Goal: Share content: Share content

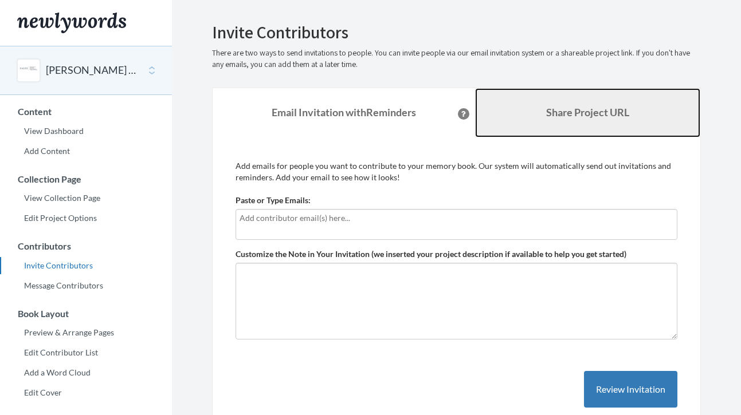
click at [555, 111] on b "Share Project URL" at bounding box center [587, 112] width 83 height 13
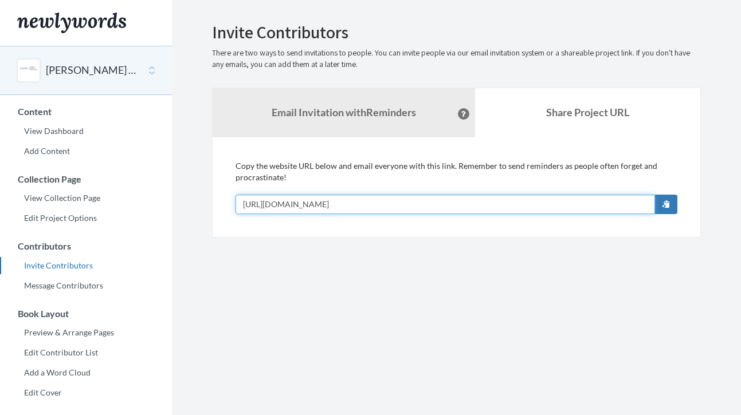
click at [551, 199] on input "[URL][DOMAIN_NAME]" at bounding box center [444, 204] width 419 height 19
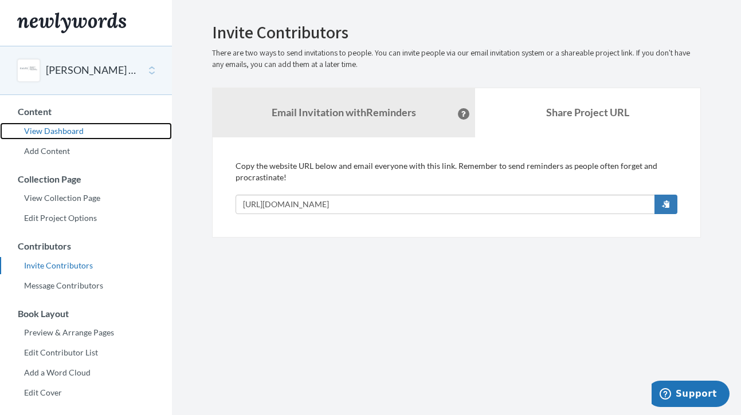
click at [46, 130] on link "View Dashboard" at bounding box center [86, 131] width 172 height 17
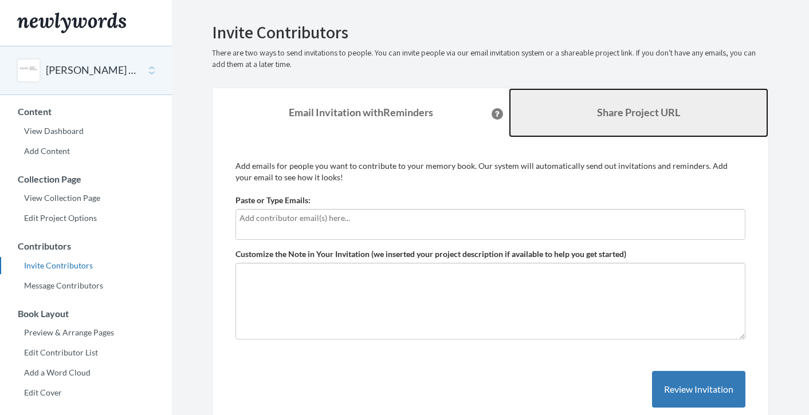
click at [613, 116] on b "Share Project URL" at bounding box center [638, 112] width 83 height 13
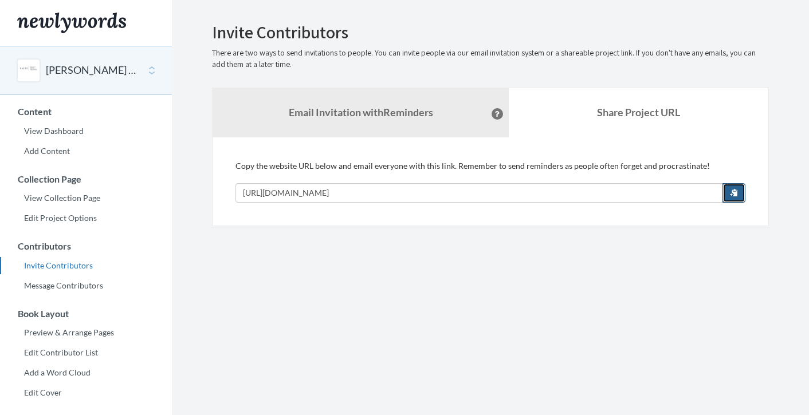
click at [731, 191] on span "button" at bounding box center [734, 192] width 8 height 8
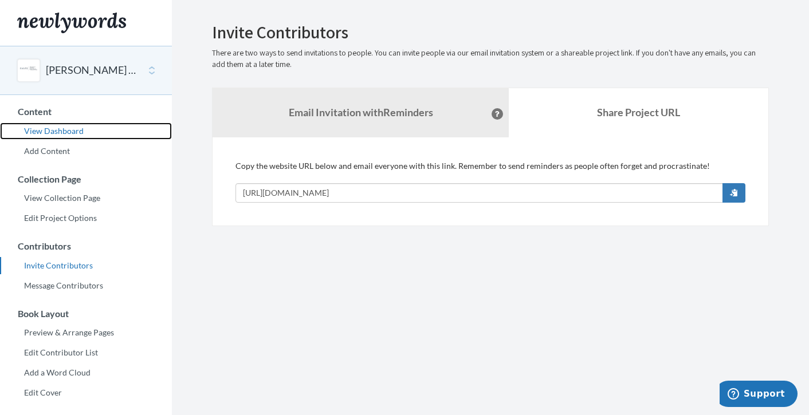
click at [59, 127] on link "View Dashboard" at bounding box center [86, 131] width 172 height 17
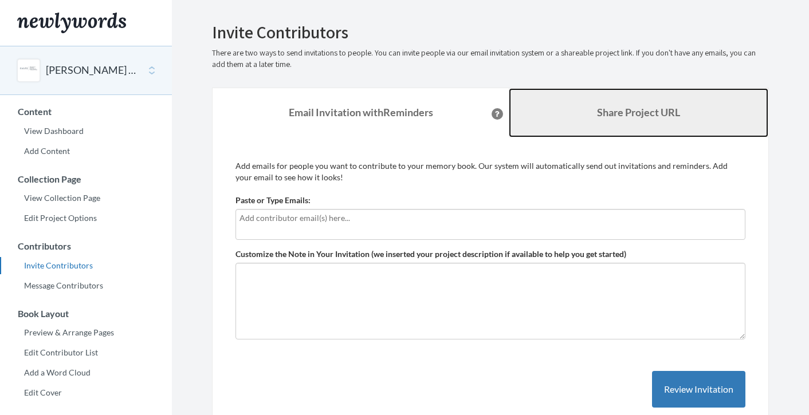
click at [597, 112] on b "Share Project URL" at bounding box center [638, 112] width 83 height 13
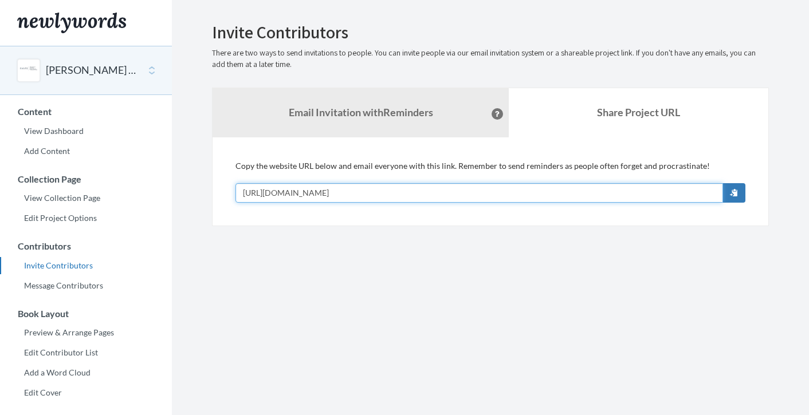
click at [594, 194] on input "[URL][DOMAIN_NAME]" at bounding box center [479, 192] width 488 height 19
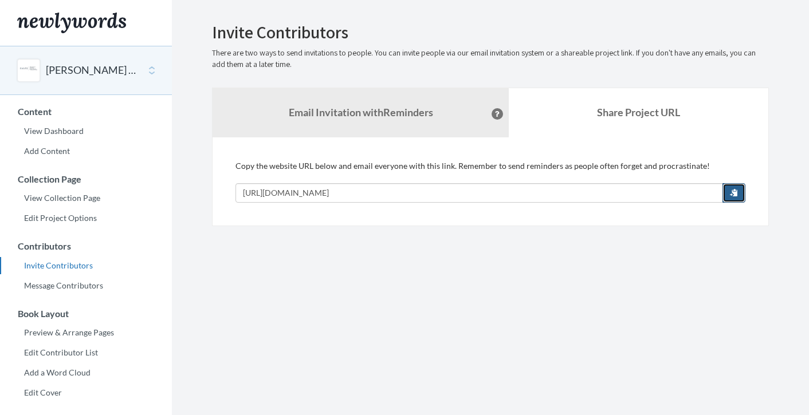
click at [731, 191] on span "button" at bounding box center [734, 192] width 8 height 8
